Goal: Information Seeking & Learning: Learn about a topic

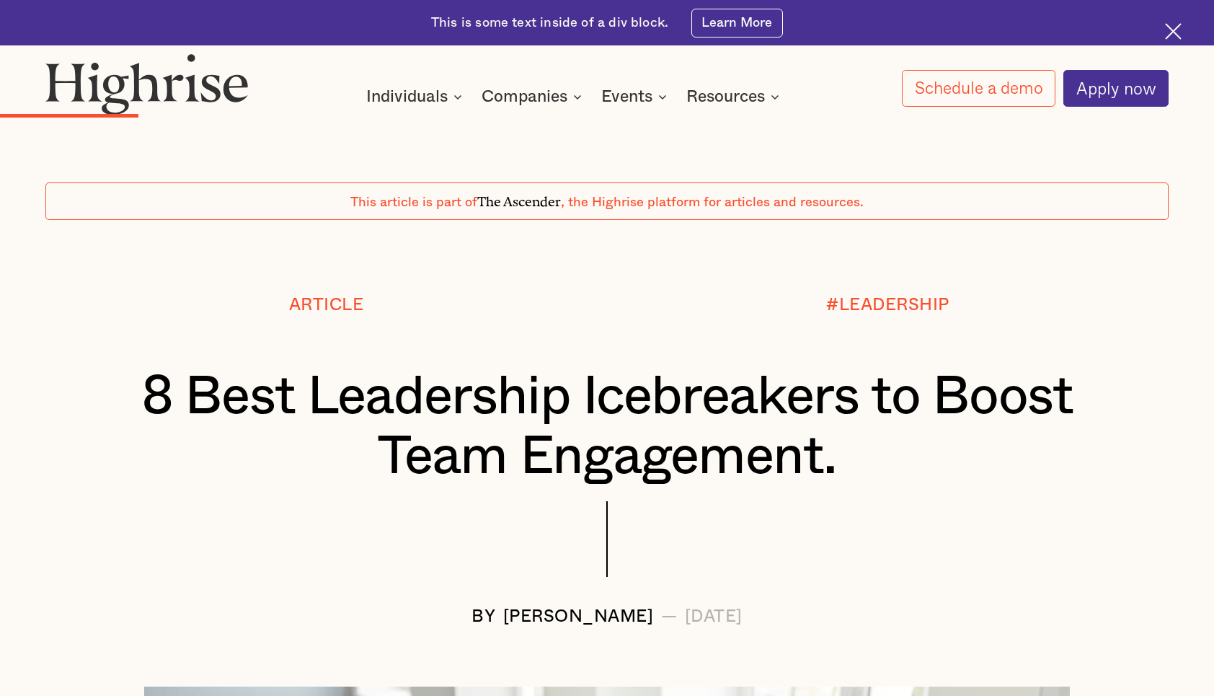
scroll to position [3615, 0]
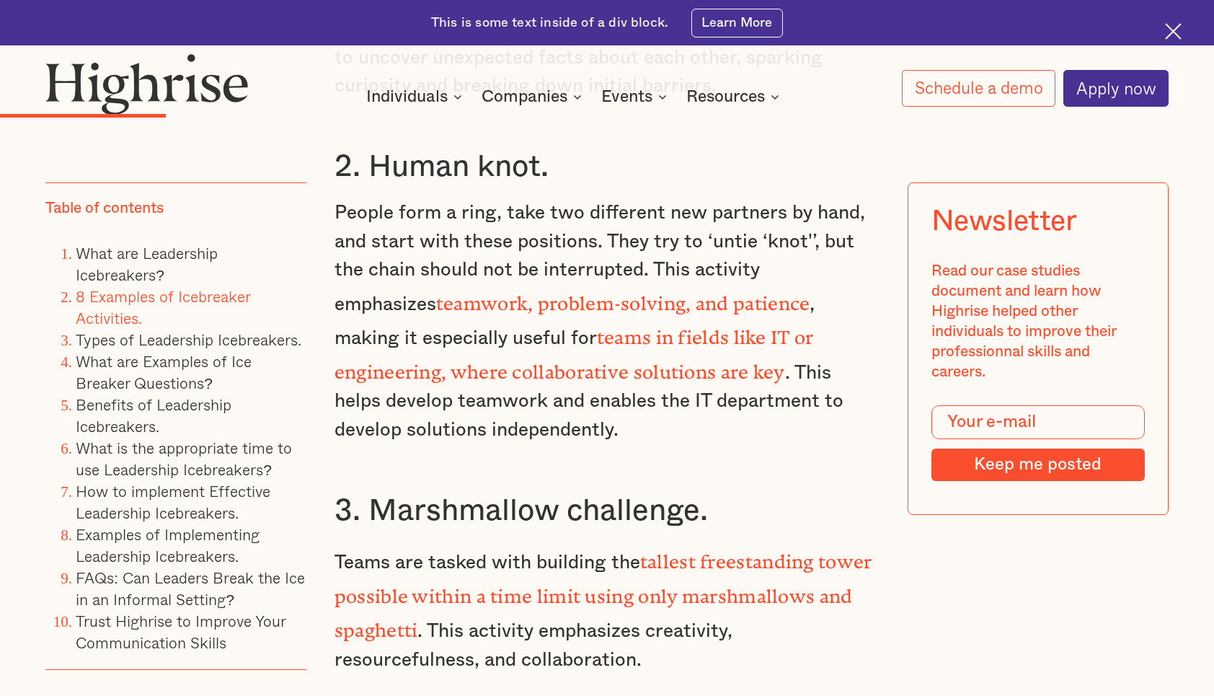
scroll to position [4052, 0]
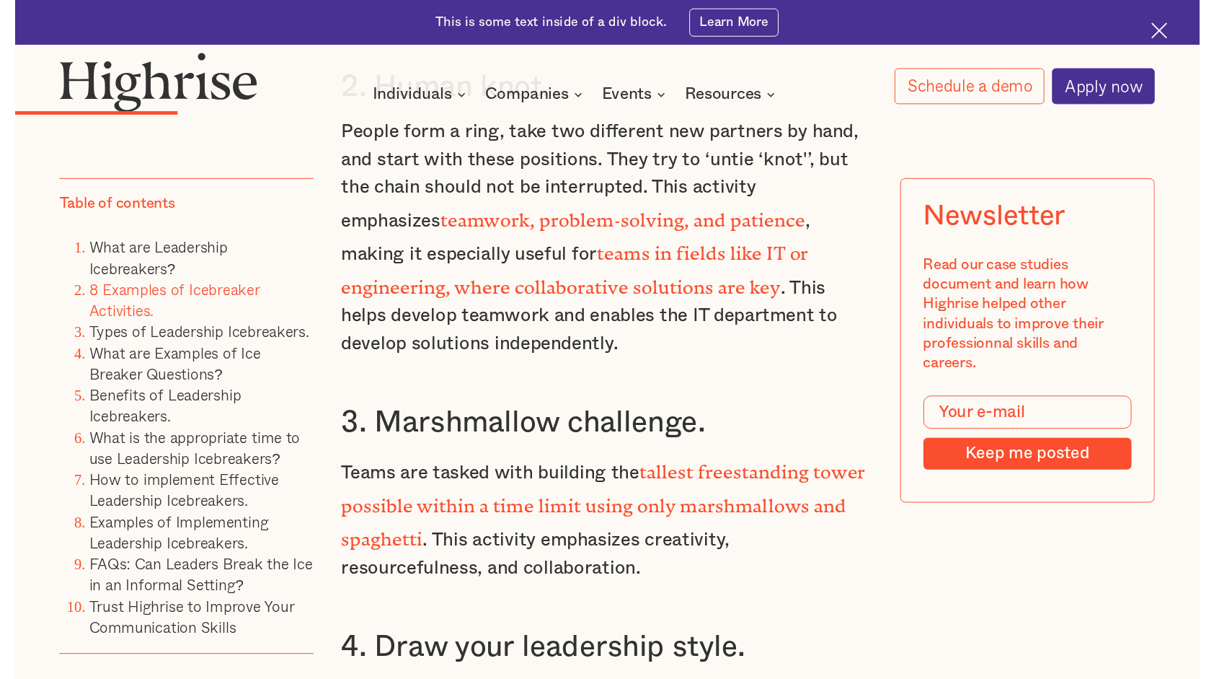
scroll to position [3784, 0]
